Goal: Navigation & Orientation: Find specific page/section

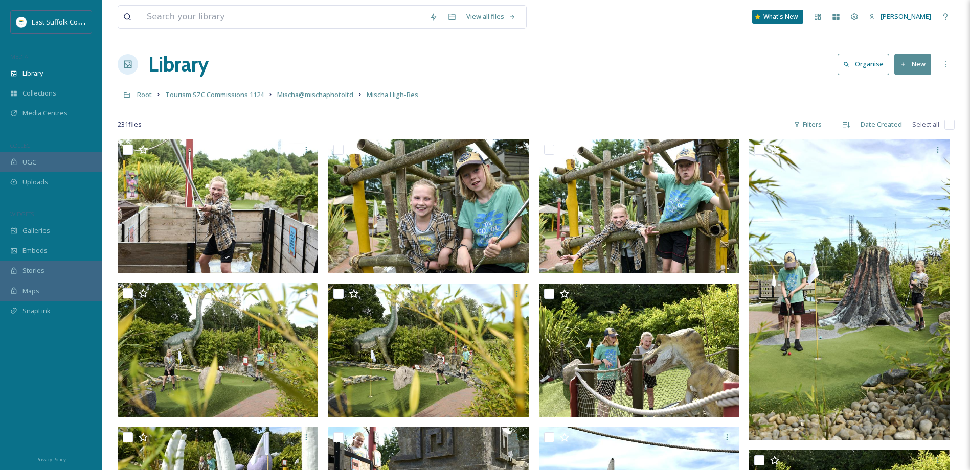
scroll to position [3637, 0]
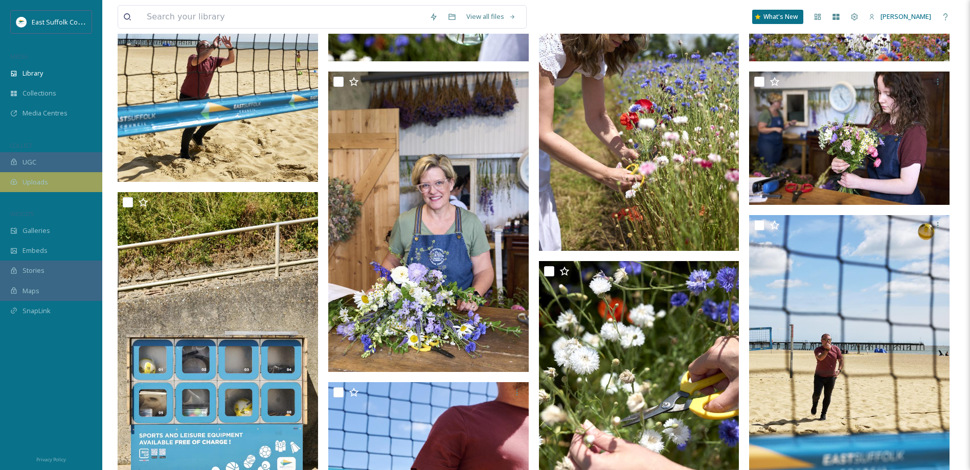
click at [58, 181] on div "Uploads" at bounding box center [51, 182] width 102 height 20
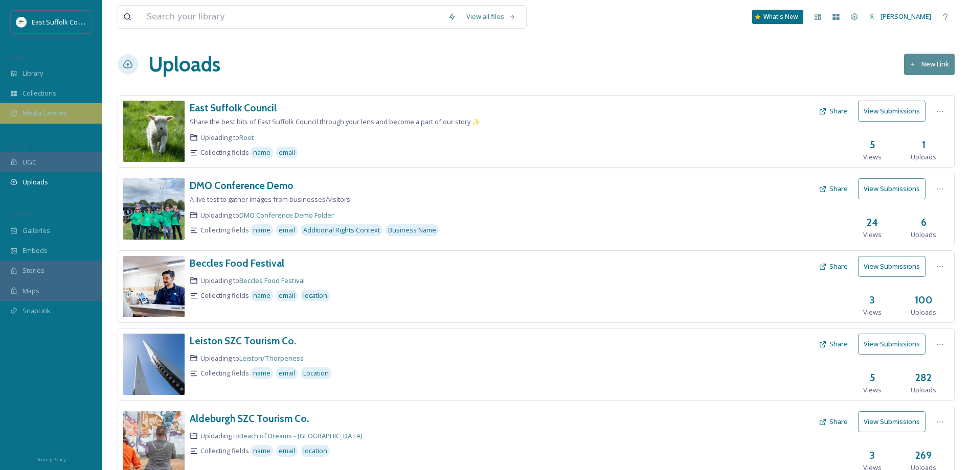
click at [57, 112] on span "Media Centres" at bounding box center [44, 113] width 45 height 10
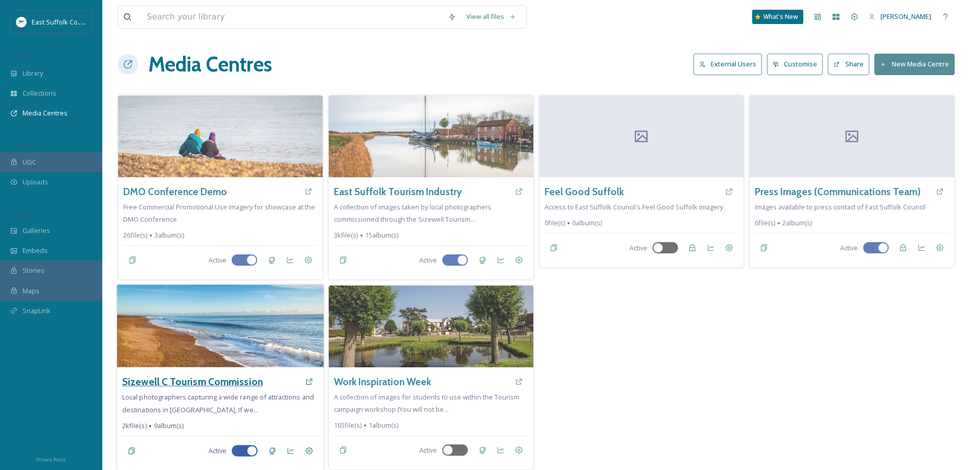
click at [187, 378] on h3 "Sizewell C Tourism Commission" at bounding box center [192, 382] width 141 height 15
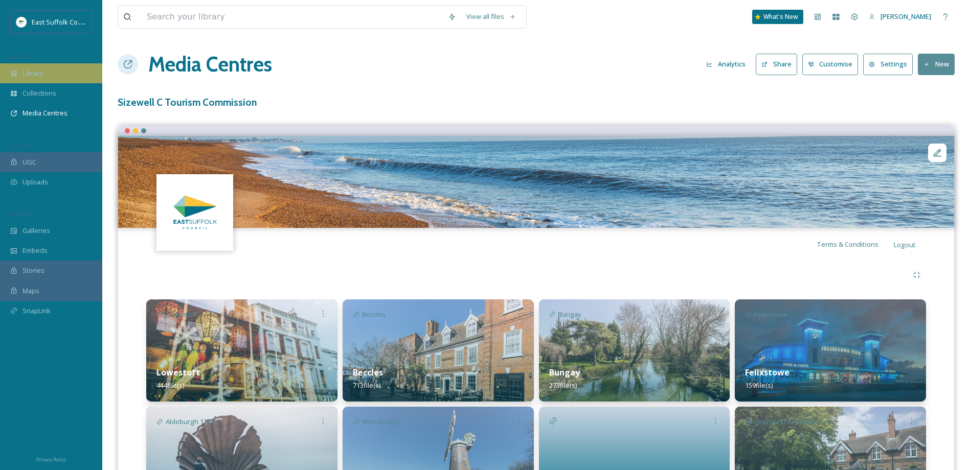
click at [69, 69] on div "Library" at bounding box center [51, 73] width 102 height 20
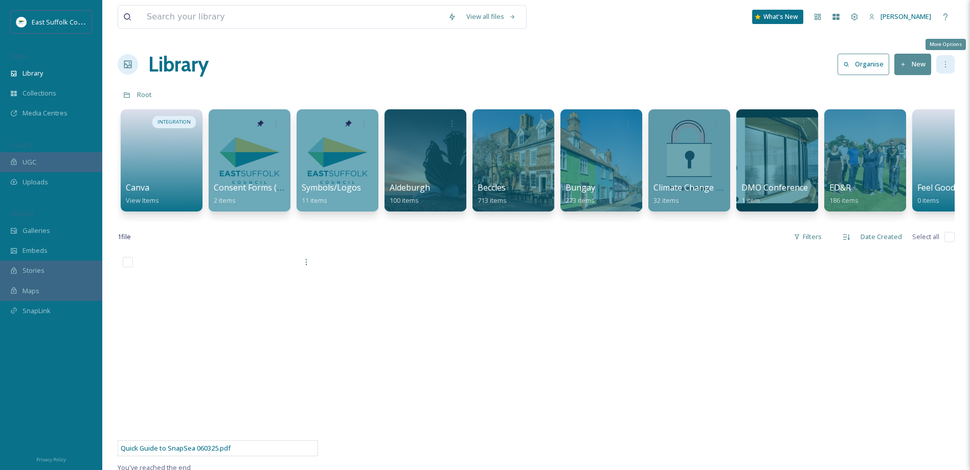
click at [943, 69] on div "More Options" at bounding box center [945, 64] width 18 height 18
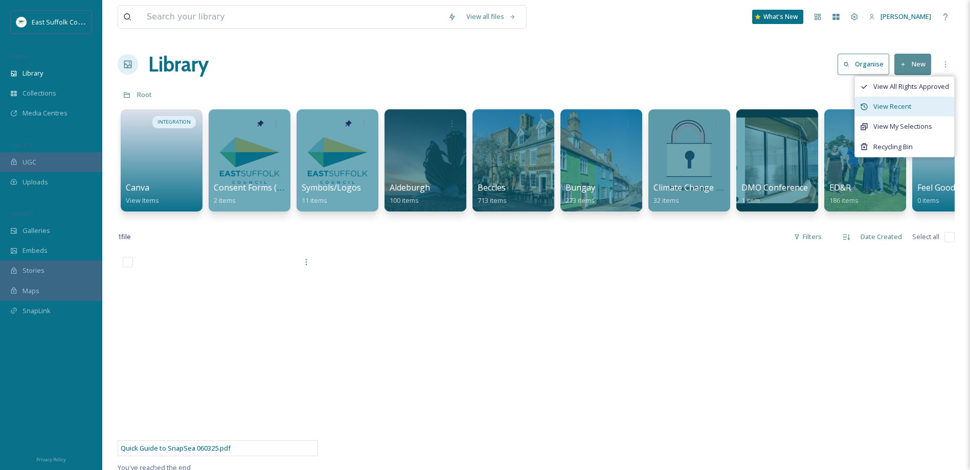
click at [909, 109] on span "View Recent" at bounding box center [892, 107] width 38 height 10
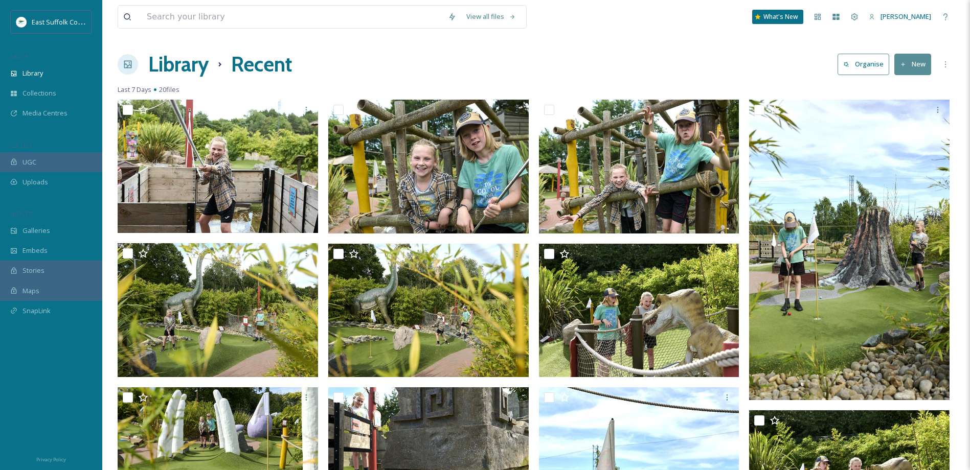
click at [44, 63] on div "MEDIA" at bounding box center [51, 56] width 102 height 13
click at [46, 70] on div "Library" at bounding box center [51, 73] width 102 height 20
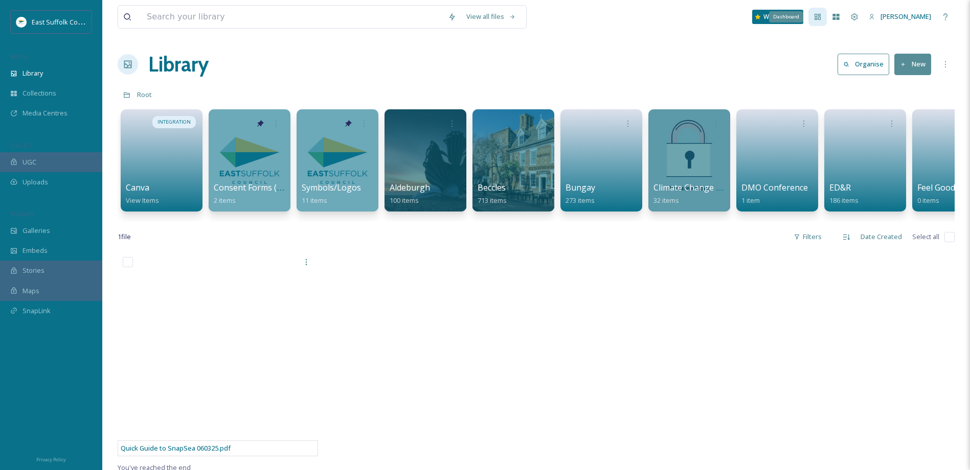
click at [821, 18] on icon at bounding box center [818, 17] width 6 height 6
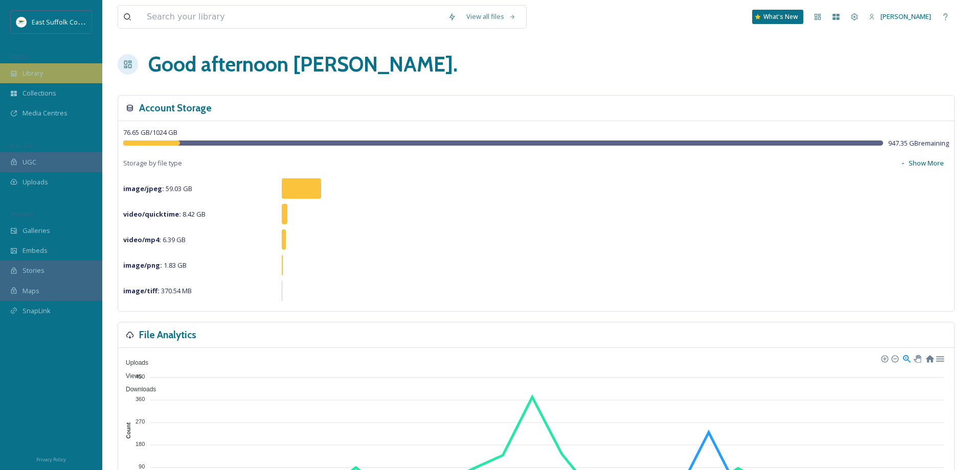
click at [58, 71] on div "Library" at bounding box center [51, 73] width 102 height 20
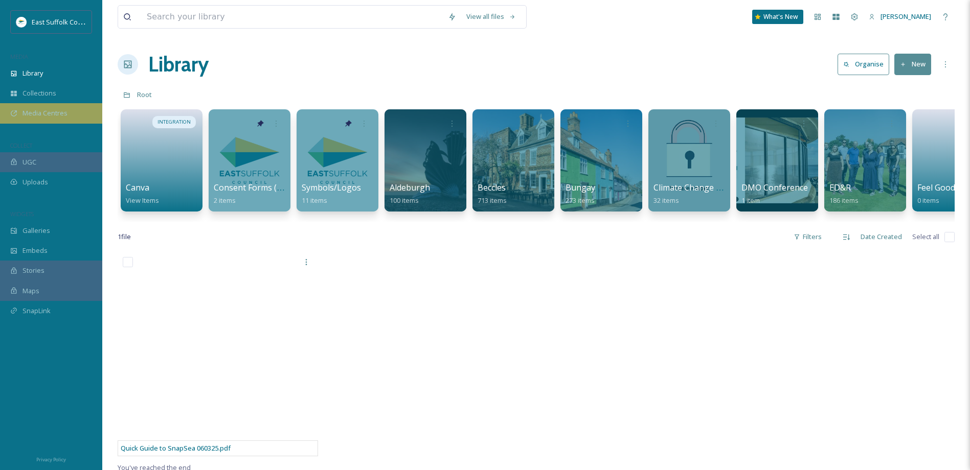
click at [63, 114] on span "Media Centres" at bounding box center [44, 113] width 45 height 10
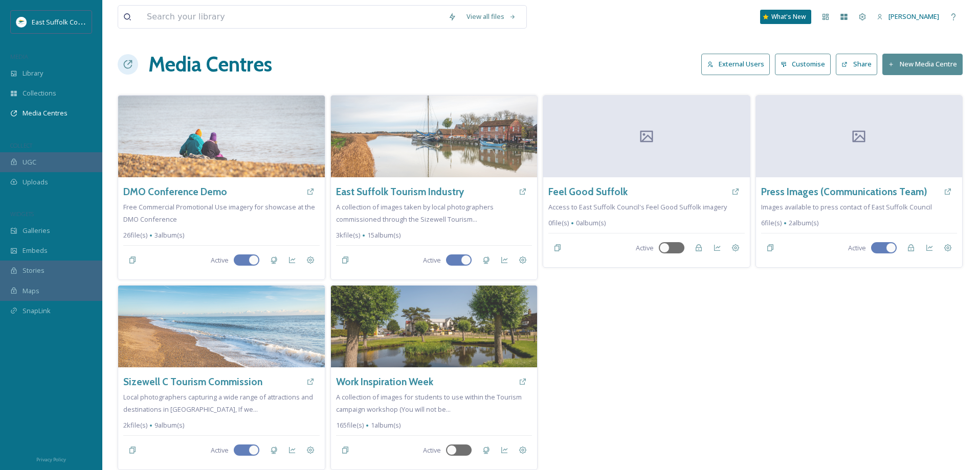
click at [740, 65] on button "External Users" at bounding box center [735, 64] width 69 height 21
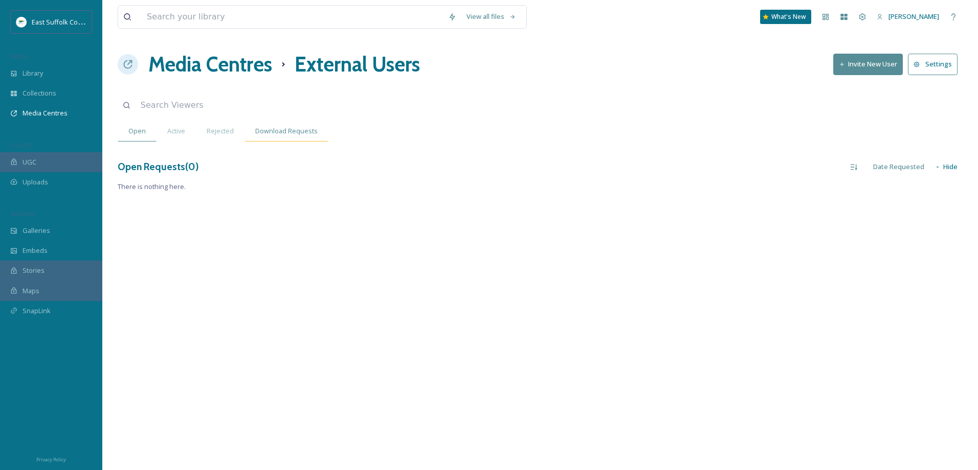
click at [273, 132] on span "Download Requests" at bounding box center [286, 131] width 62 height 10
